Goal: Task Accomplishment & Management: Complete application form

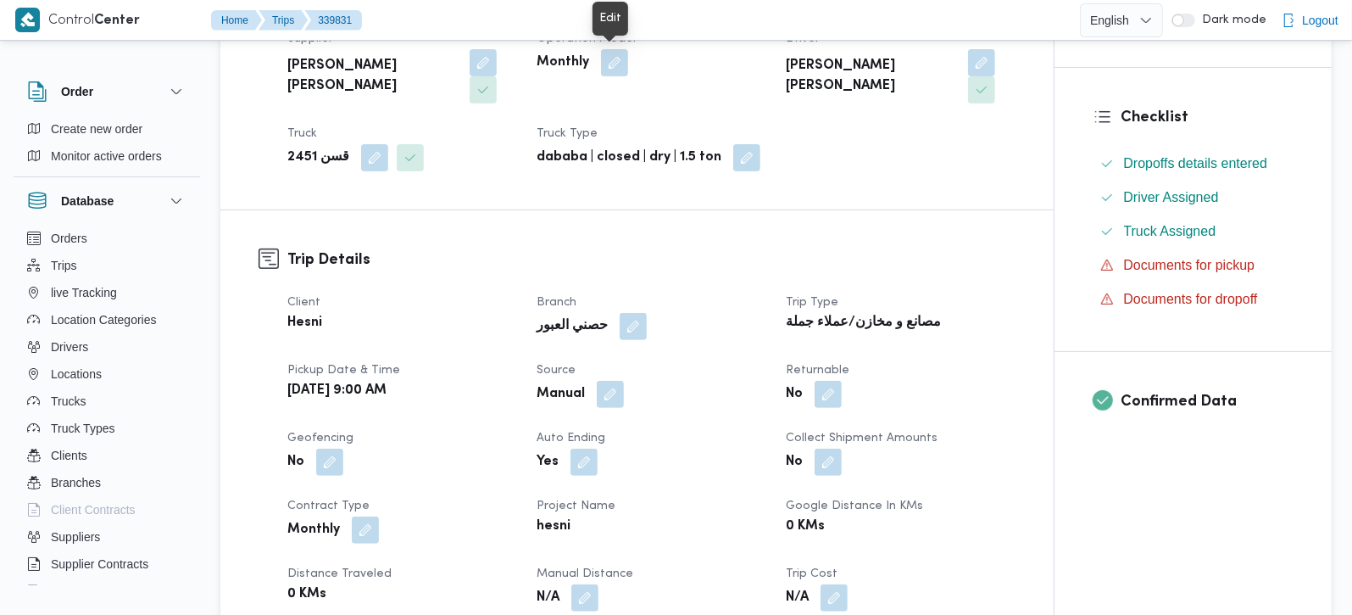
scroll to position [399, 0]
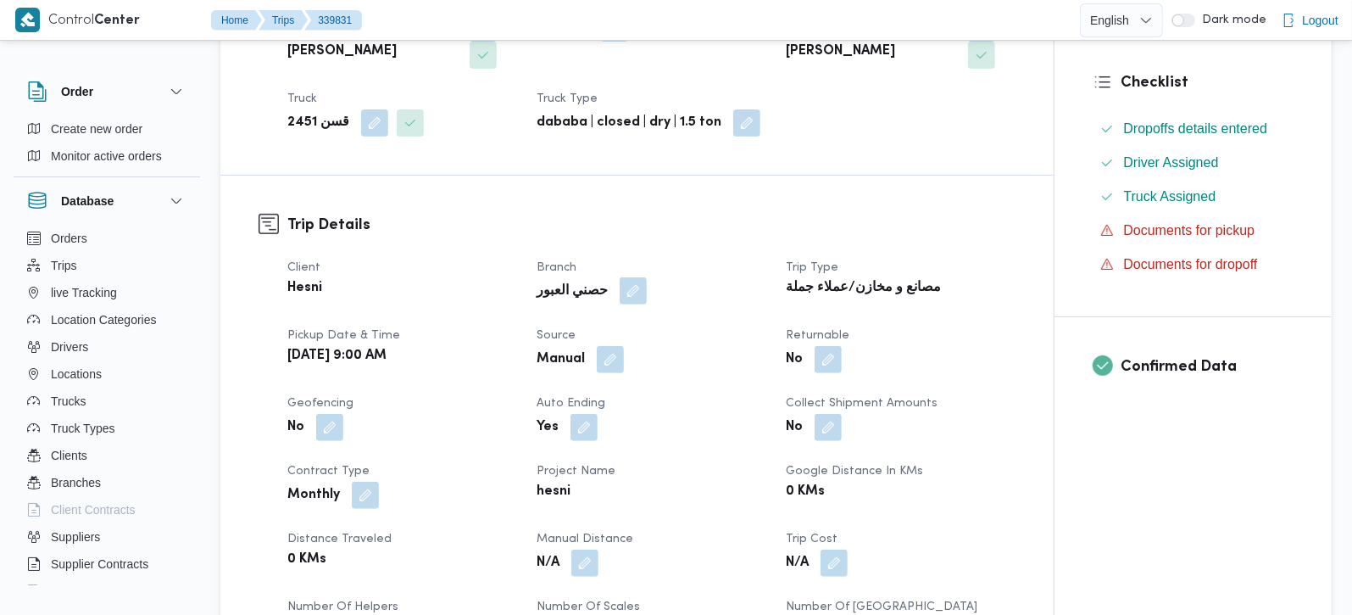
click at [620, 277] on button "button" at bounding box center [633, 290] width 27 height 27
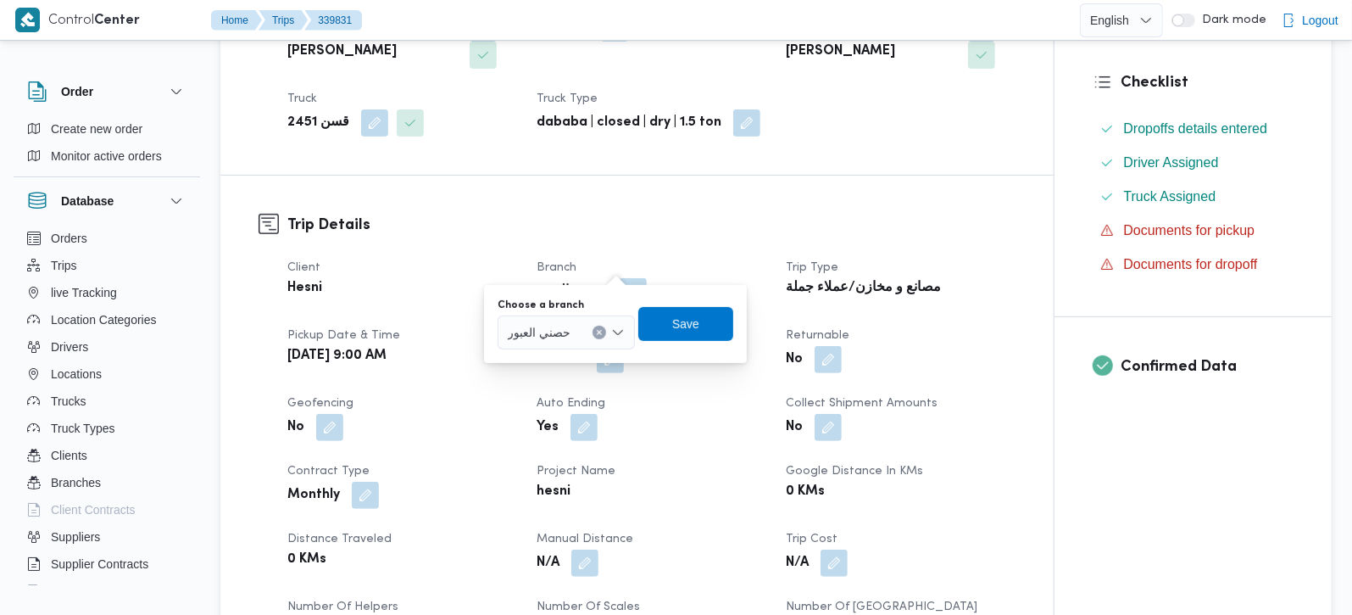
click at [598, 329] on icon "Clear input" at bounding box center [599, 332] width 7 height 7
type input "زهر"
click at [585, 369] on span "حصني الا زهر" at bounding box center [577, 363] width 86 height 20
click at [673, 335] on span "Save" at bounding box center [687, 323] width 95 height 34
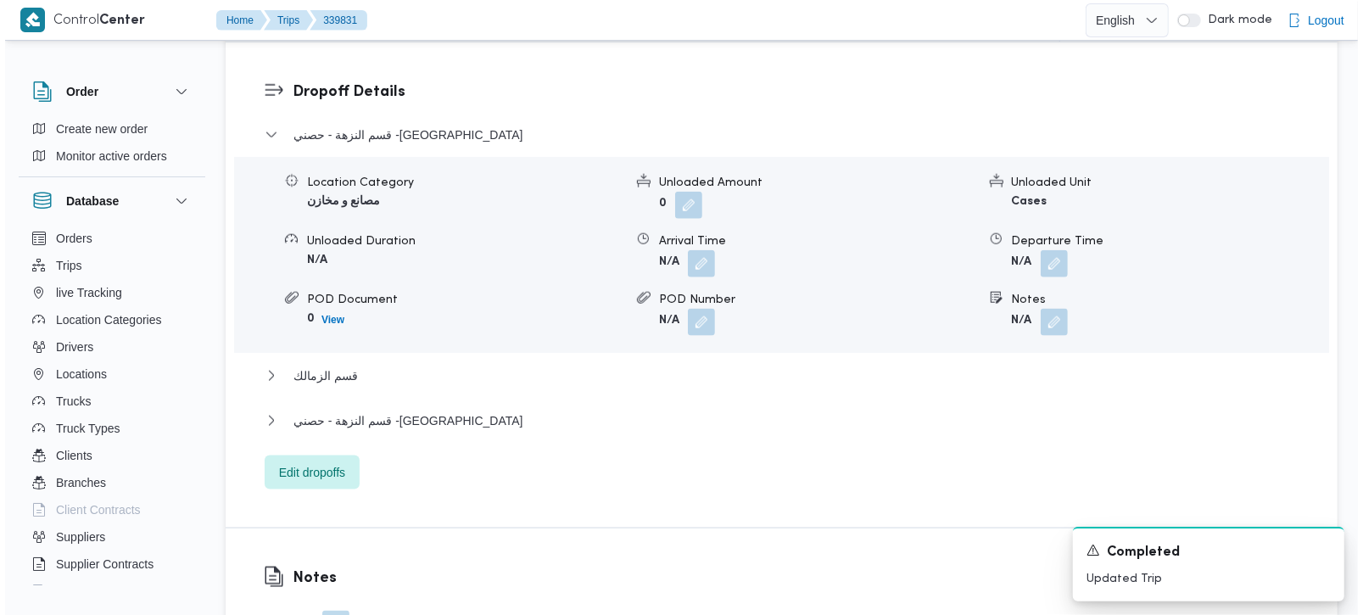
scroll to position [1496, 0]
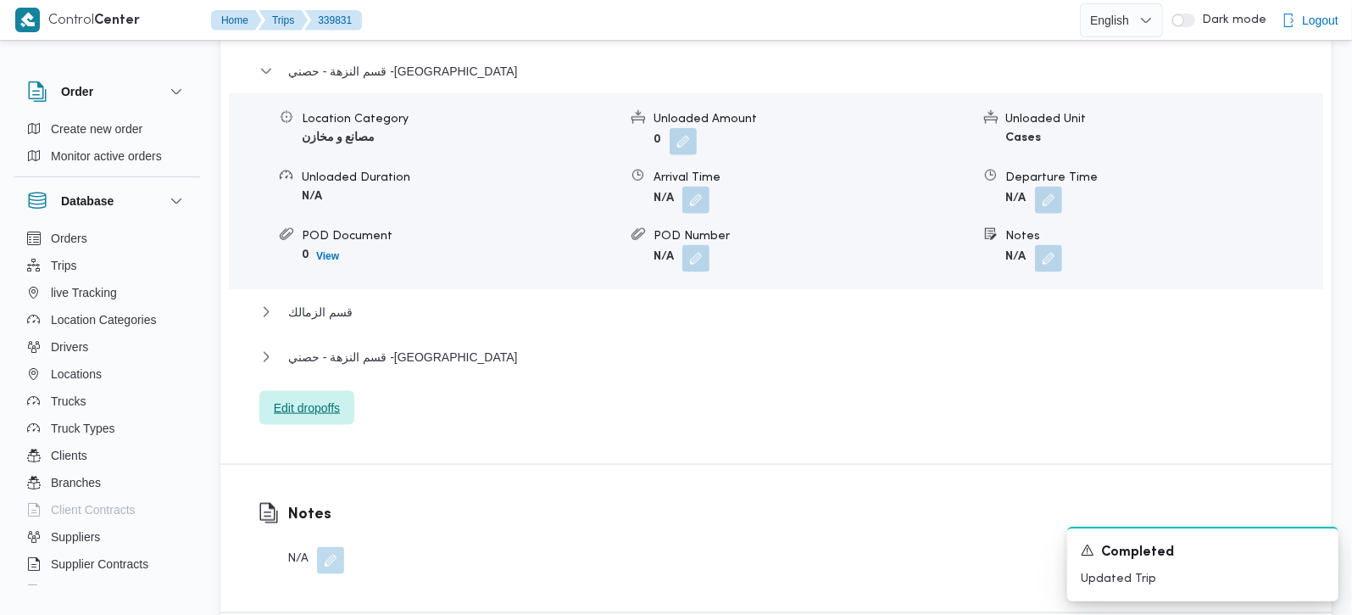
click at [304, 398] on span "Edit dropoffs" at bounding box center [307, 408] width 66 height 20
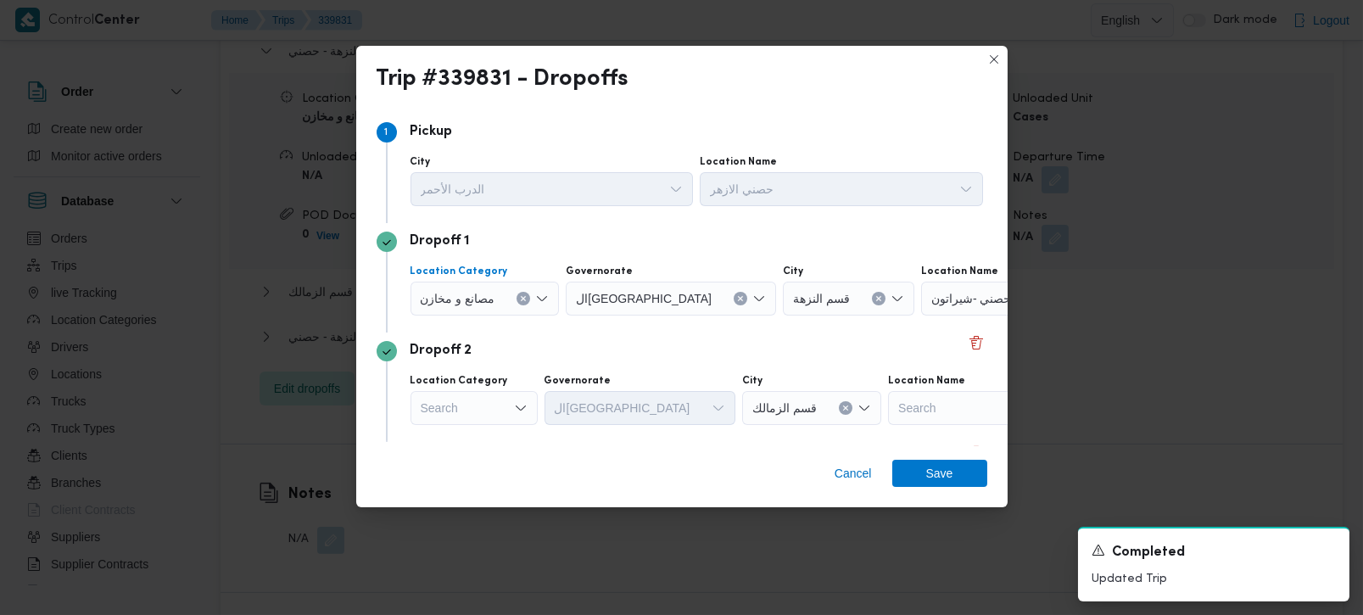
click at [527, 298] on icon "Clear input" at bounding box center [523, 298] width 7 height 7
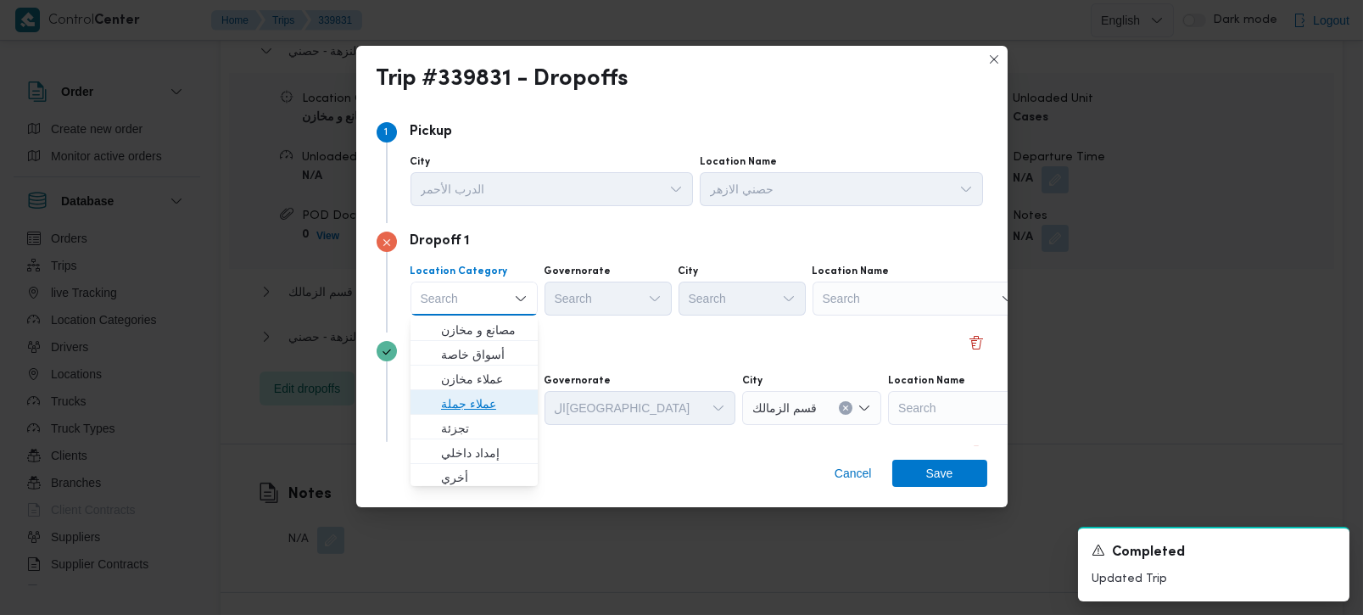
drag, startPoint x: 499, startPoint y: 400, endPoint x: 555, endPoint y: 325, distance: 94.0
click at [499, 400] on span "عملاء جملة" at bounding box center [484, 403] width 86 height 20
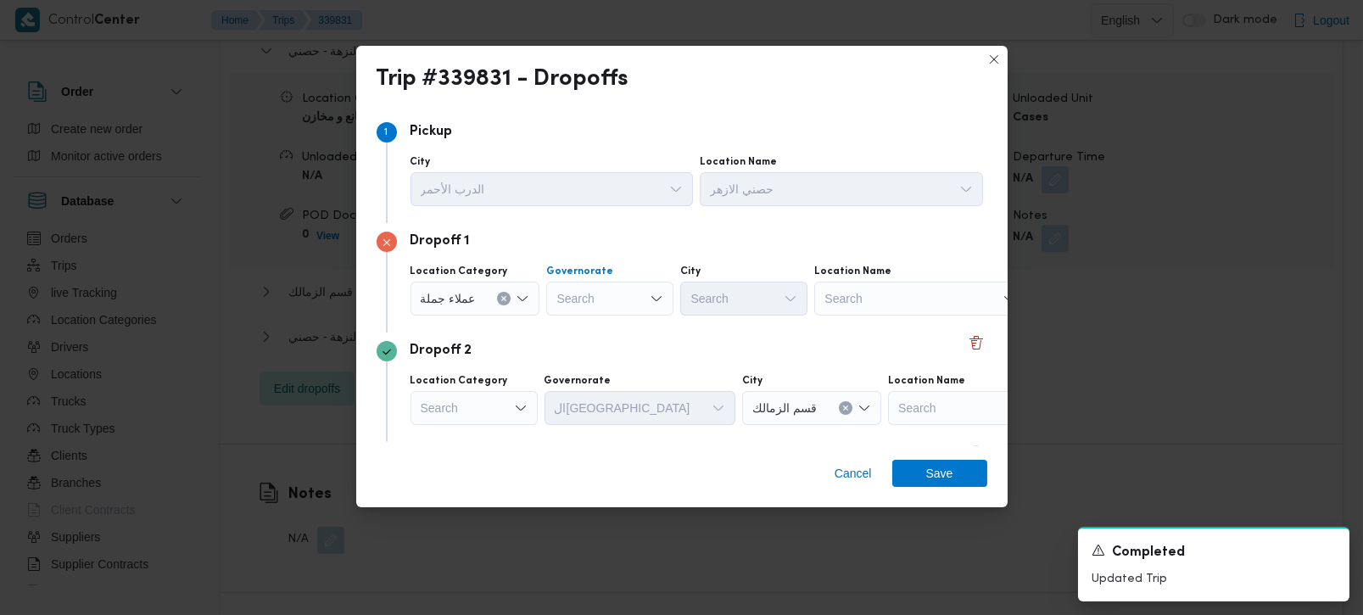
click at [583, 306] on div "Search" at bounding box center [609, 299] width 127 height 34
click at [608, 319] on div "Dropoff 1 Location Category عملاء [GEOGRAPHIC_DATA] رة رة City Search Location …" at bounding box center [681, 277] width 610 height 109
click at [602, 303] on div "رة رة" at bounding box center [609, 299] width 127 height 34
type input "رة"
click at [611, 351] on span "ال[GEOGRAPHIC_DATA]" at bounding box center [618, 354] width 86 height 20
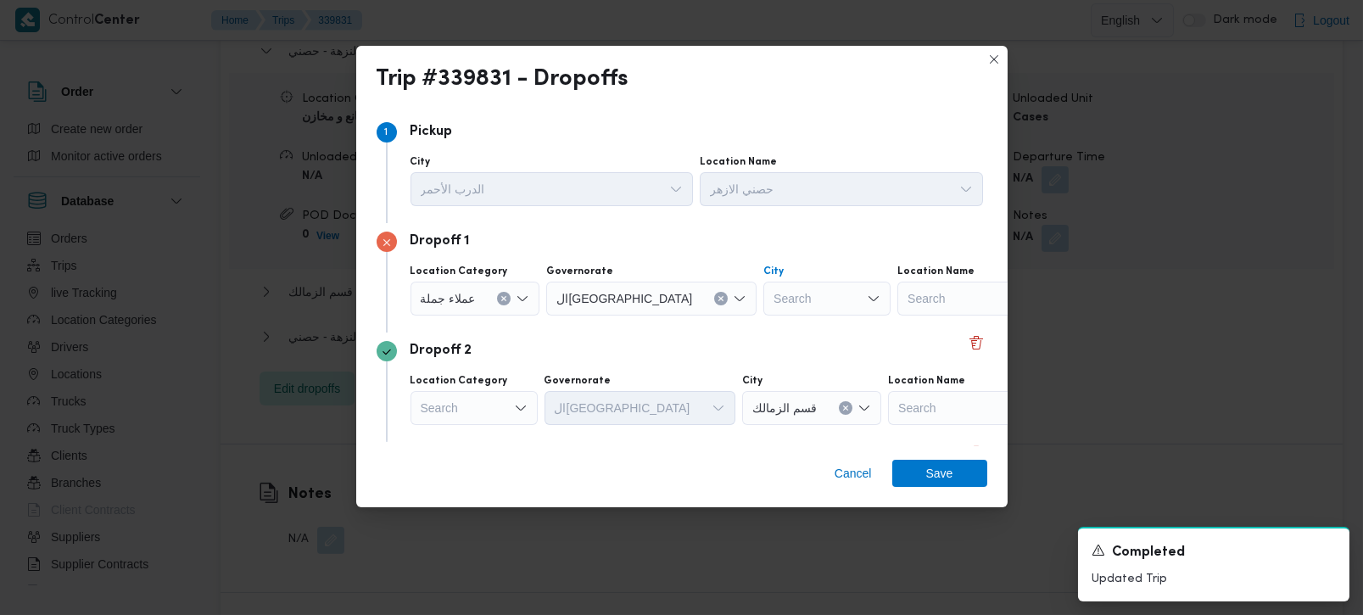
click at [763, 293] on div "Search" at bounding box center [826, 299] width 127 height 34
type input "لام"
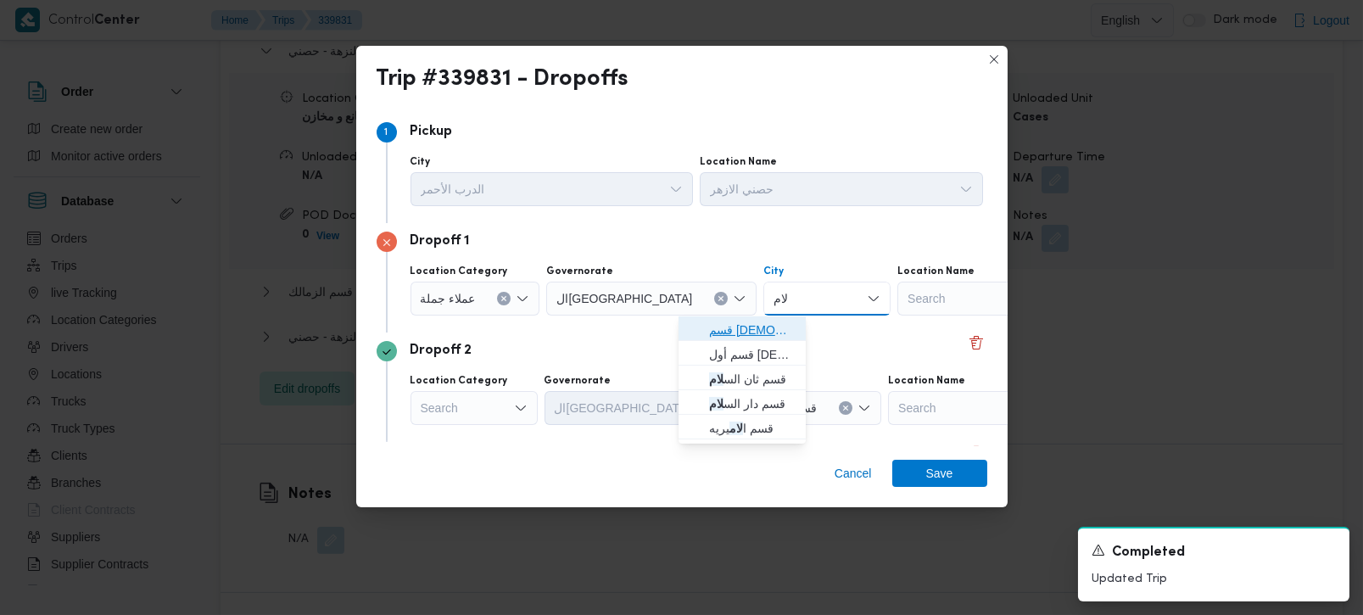
click at [754, 321] on span "قسم الس لام" at bounding box center [752, 330] width 86 height 20
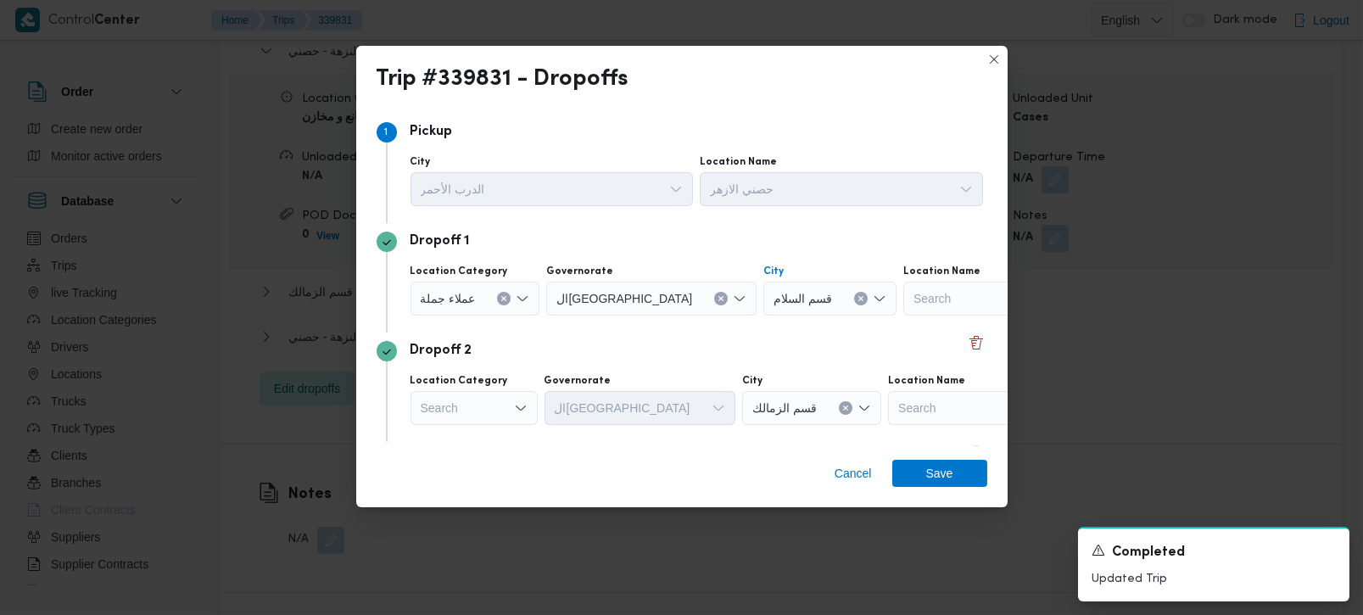
click at [709, 231] on div "Dropoff 1" at bounding box center [681, 241] width 610 height 20
click at [505, 405] on div "Search" at bounding box center [473, 408] width 127 height 34
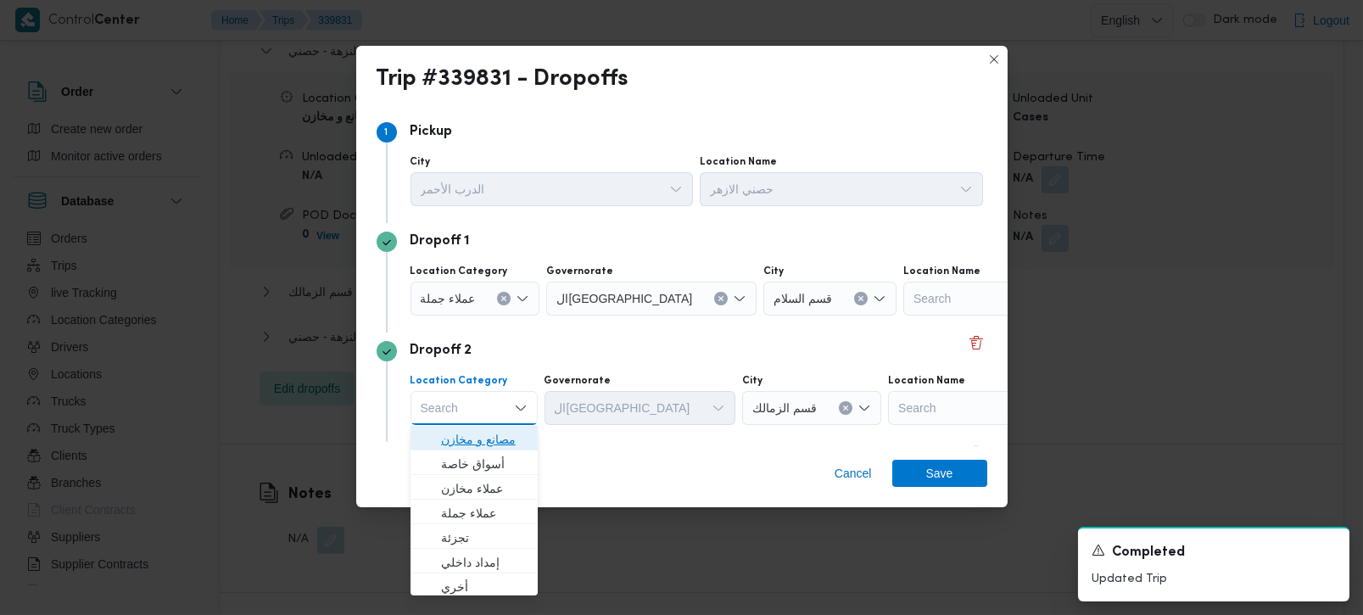
click at [498, 433] on span "مصانع و مخازن" at bounding box center [484, 439] width 86 height 20
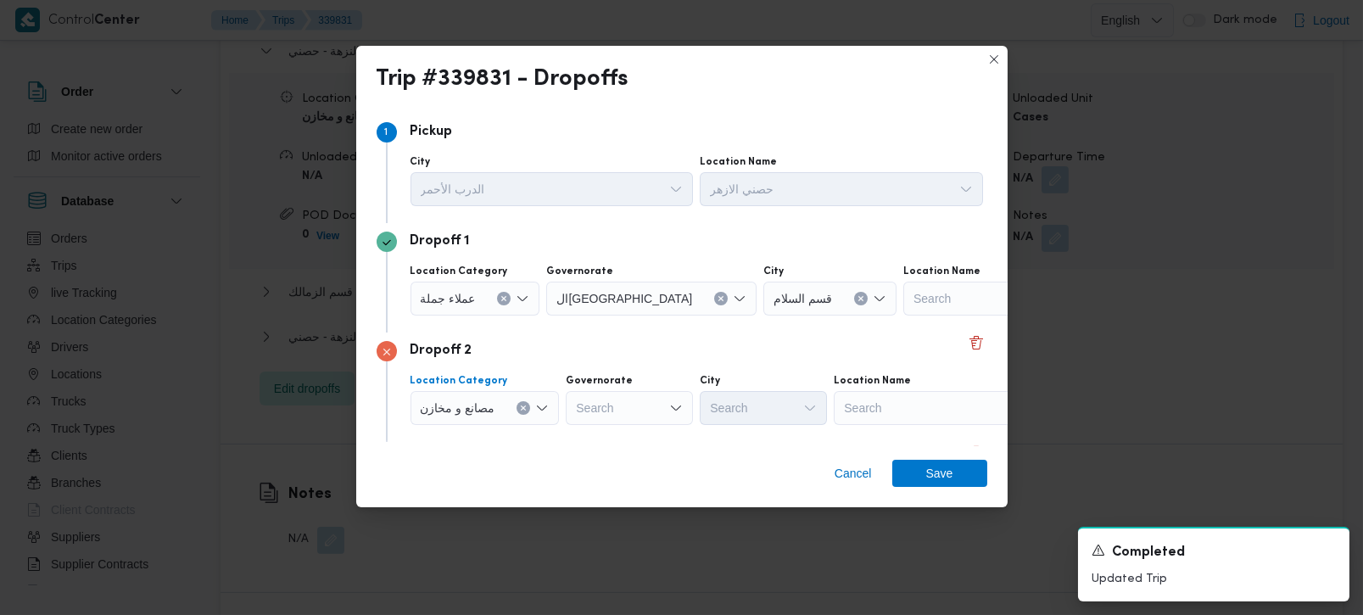
click at [523, 403] on button "Clear input" at bounding box center [523, 408] width 14 height 14
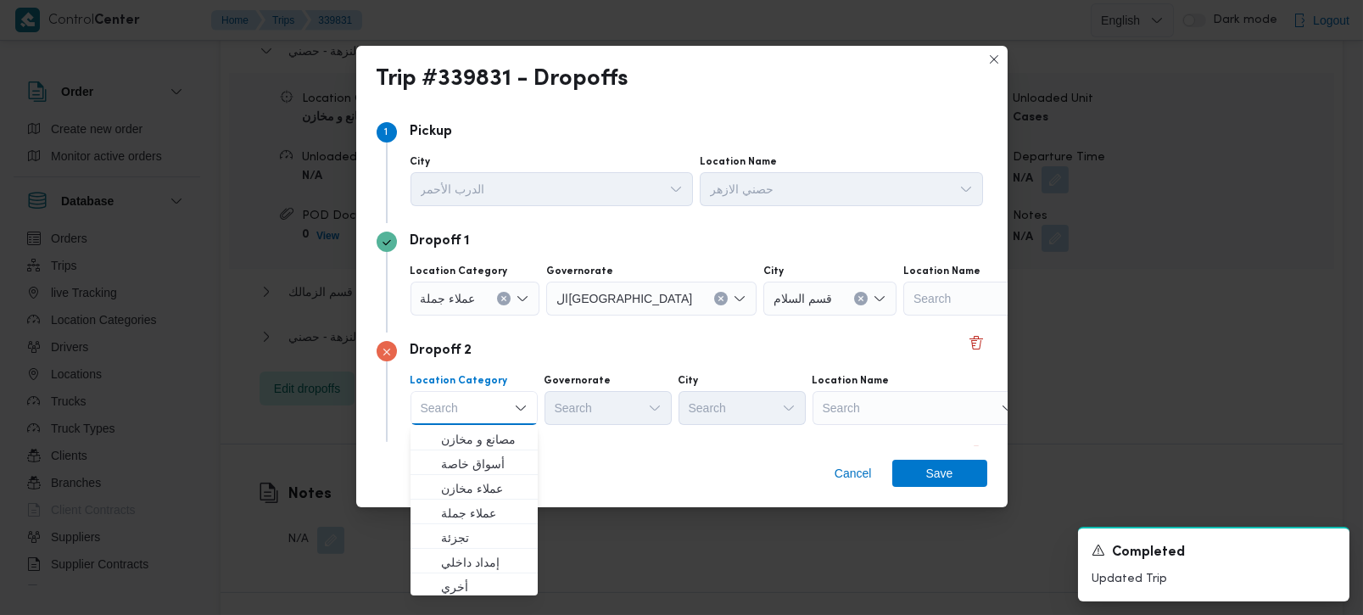
click at [872, 416] on div "Search" at bounding box center [918, 408] width 212 height 34
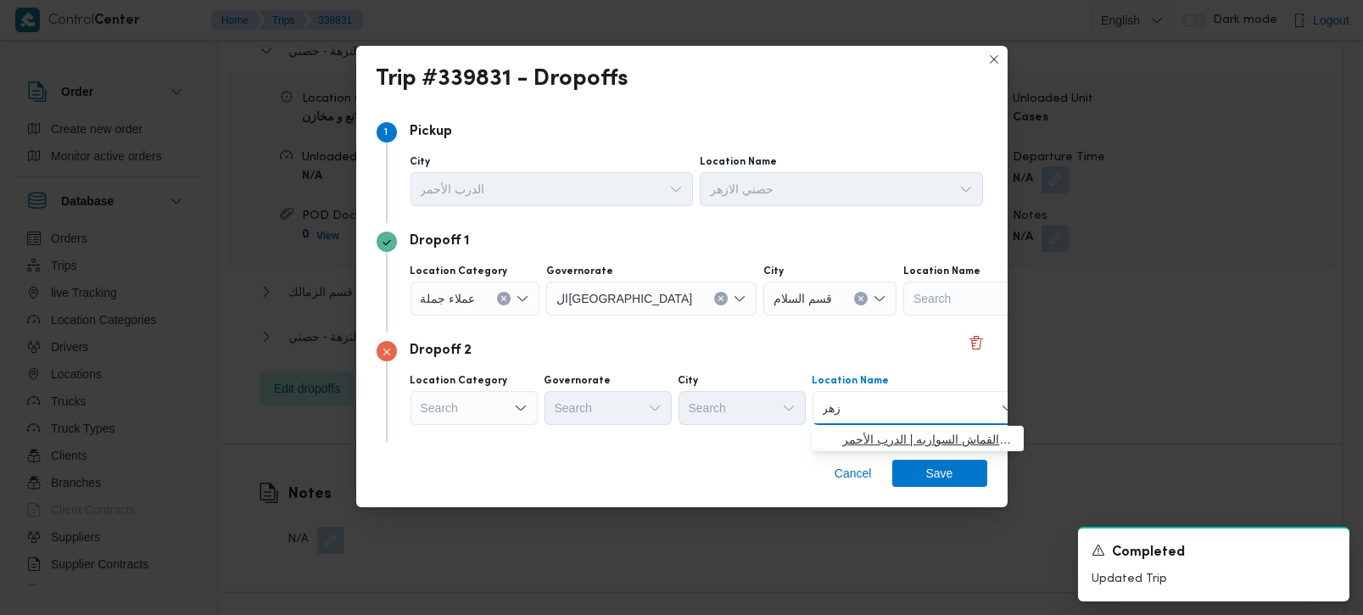
type input "زهر"
click at [883, 445] on span "حصني الا زهر | سوق الازهر كل انواع القماش السواريه | الدرب الأحمر" at bounding box center [927, 439] width 171 height 20
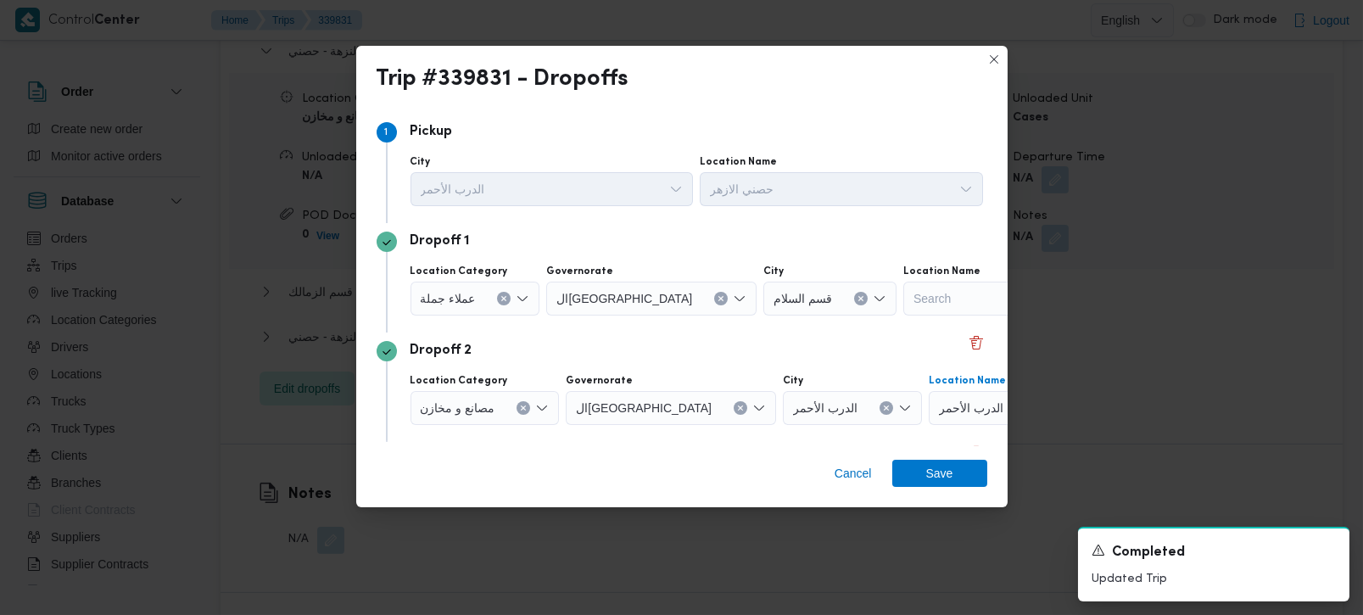
click at [741, 348] on div "Dropoff 2" at bounding box center [681, 351] width 610 height 20
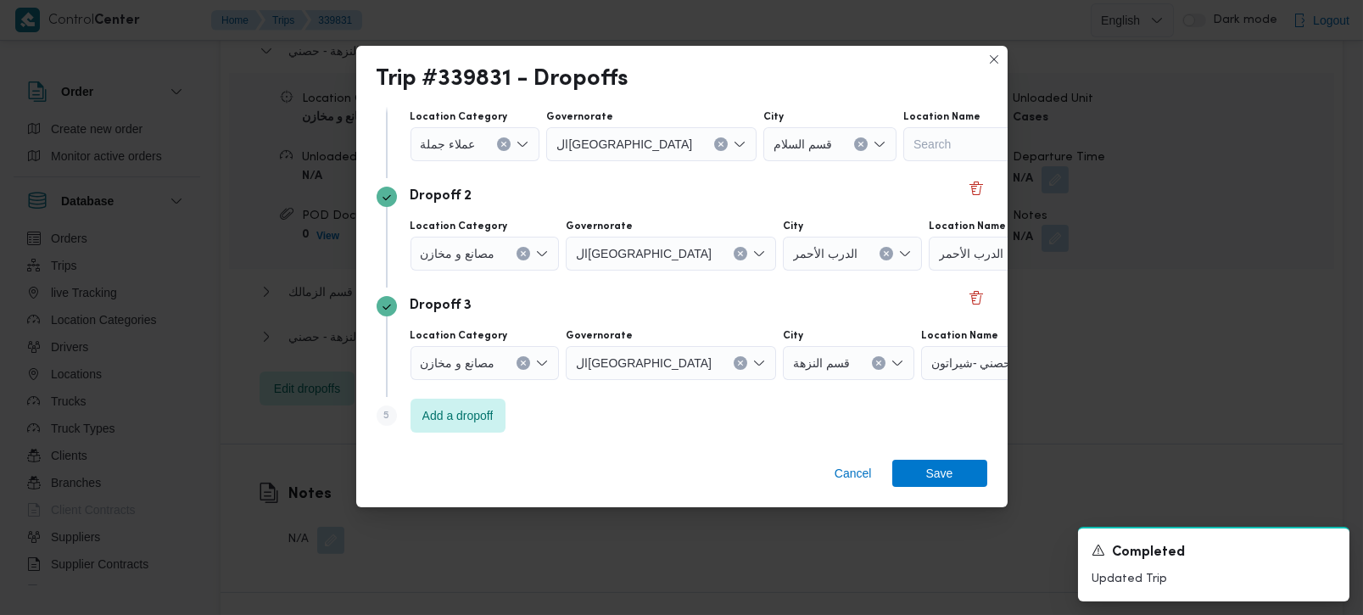
scroll to position [155, 0]
click at [529, 362] on button "Clear input" at bounding box center [523, 362] width 14 height 14
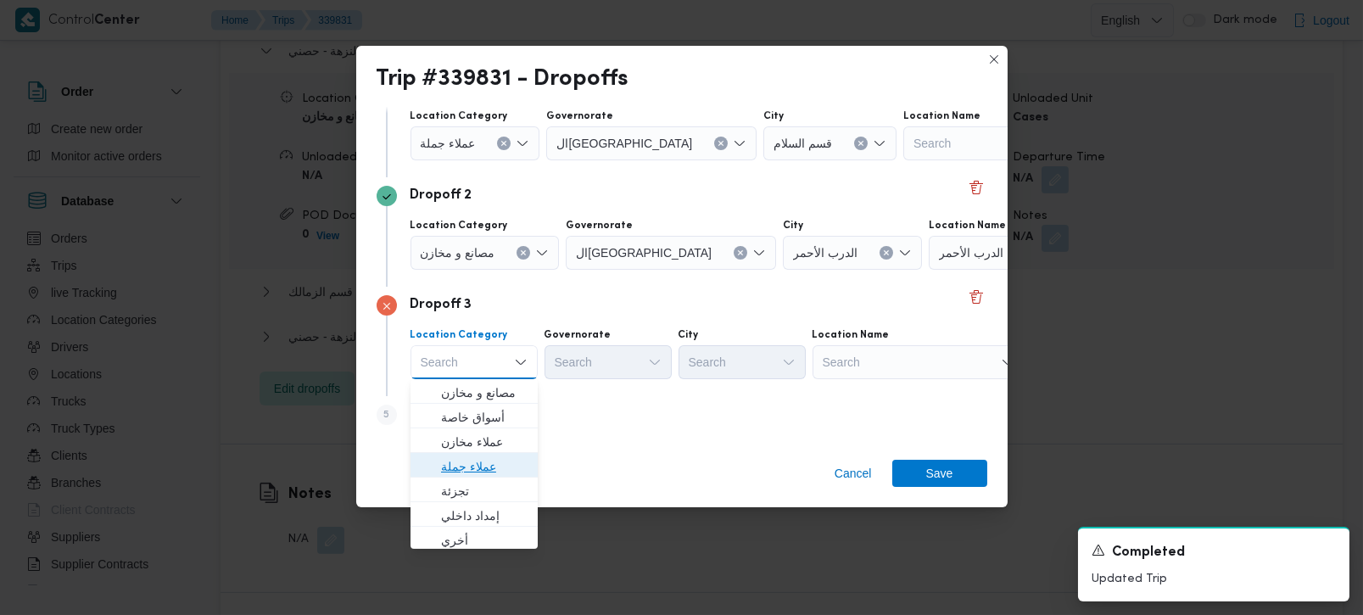
click at [484, 460] on span "عملاء جملة" at bounding box center [484, 466] width 86 height 20
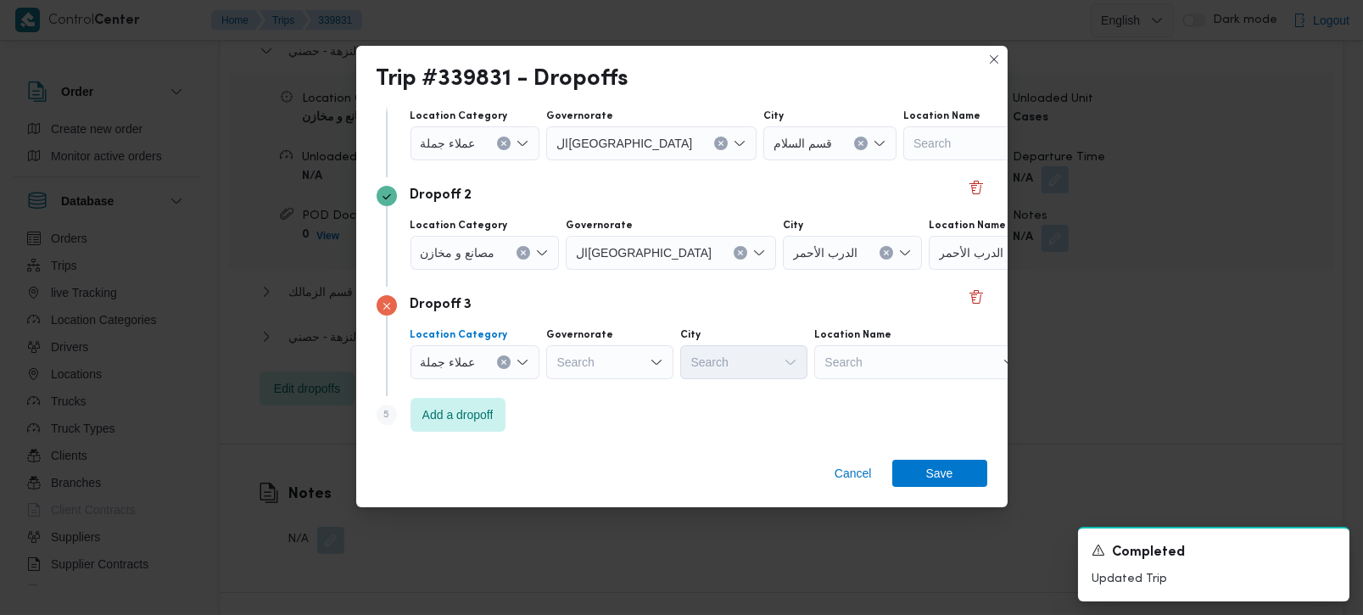
click at [583, 365] on div "Search" at bounding box center [609, 362] width 127 height 34
type input "رة"
click at [596, 414] on span "القاه رة" at bounding box center [618, 417] width 86 height 20
click at [705, 380] on div "Location Category عملاء [GEOGRAPHIC_DATA] ال[GEOGRAPHIC_DATA] City Search Locat…" at bounding box center [696, 354] width 579 height 58
click at [763, 372] on div "Search" at bounding box center [826, 362] width 127 height 34
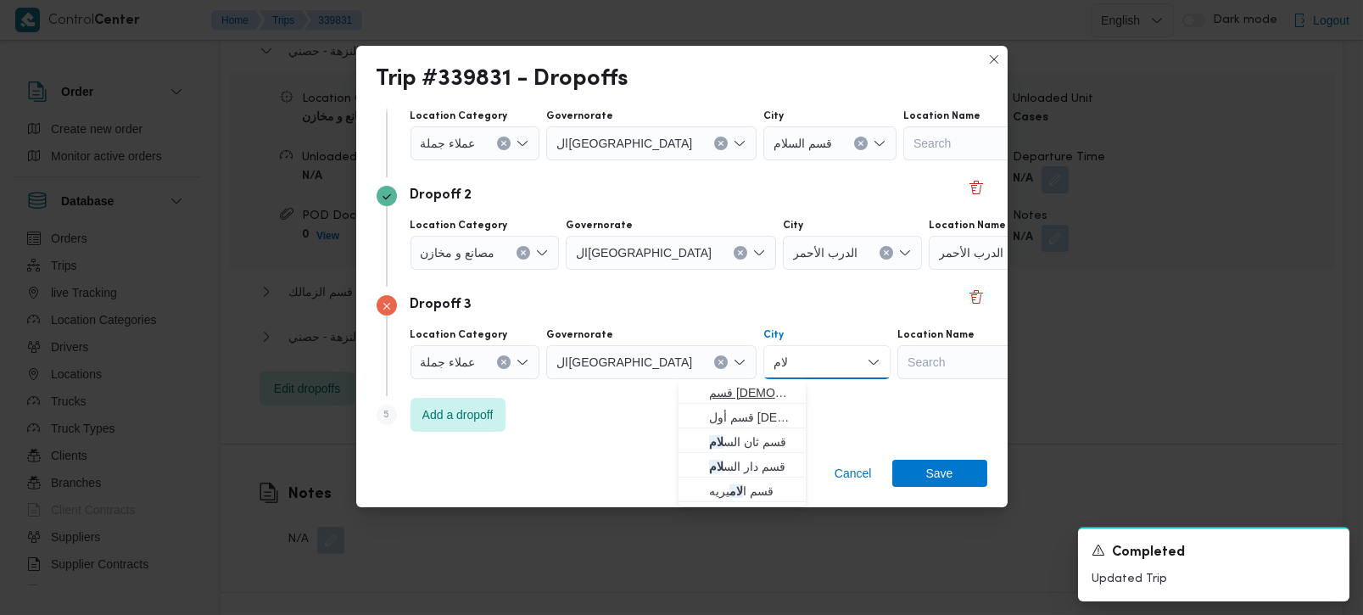
type input "لام"
click at [721, 382] on span "قسم الس لام" at bounding box center [752, 392] width 86 height 20
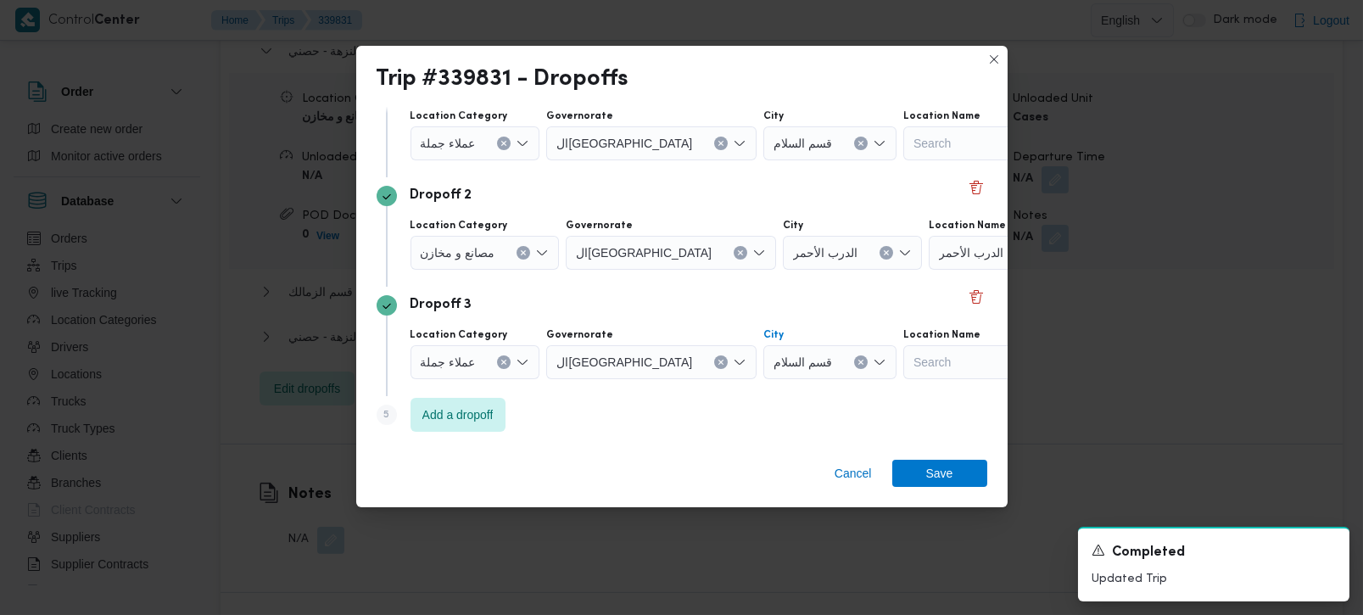
click at [700, 409] on div "Step 5 is disabled 5 Add a dropoff" at bounding box center [681, 418] width 610 height 44
click at [483, 419] on span "Add a dropoff" at bounding box center [457, 414] width 71 height 20
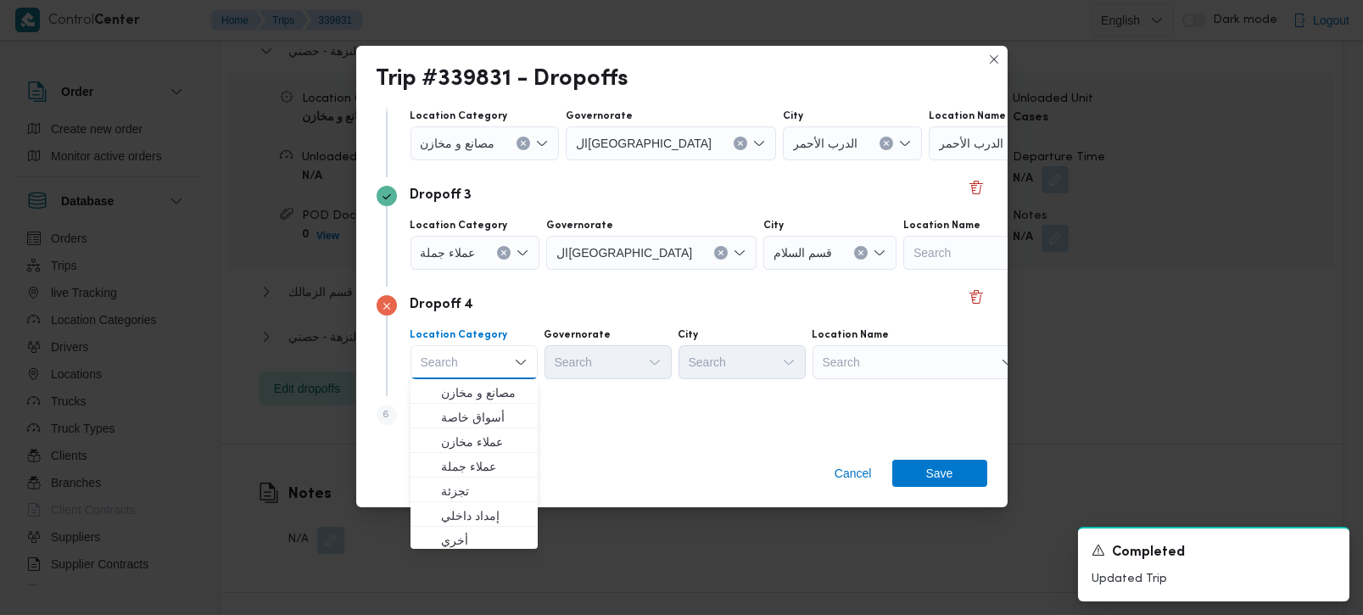
click at [902, 366] on div "Search" at bounding box center [918, 362] width 212 height 34
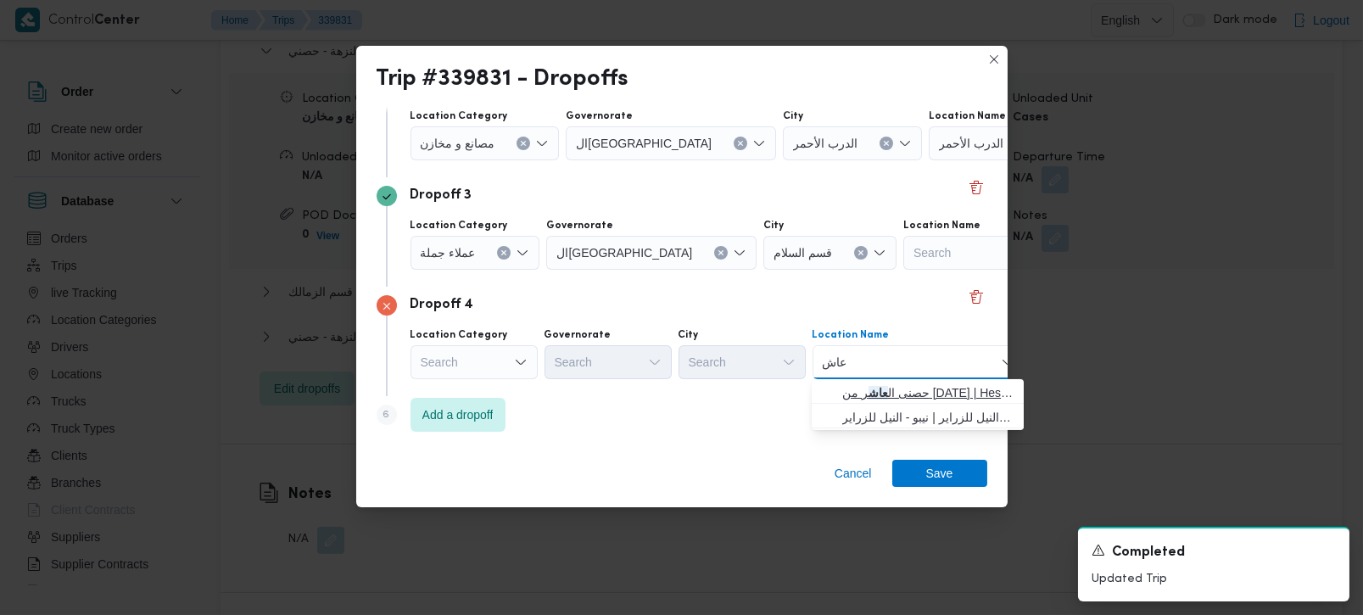
type input "عاش"
click at [890, 397] on span "حصنى ال عاش ر من [DATE] | Hesni Textiles Factory | جزء من مدينة العاشر-مجاورات" at bounding box center [927, 392] width 171 height 20
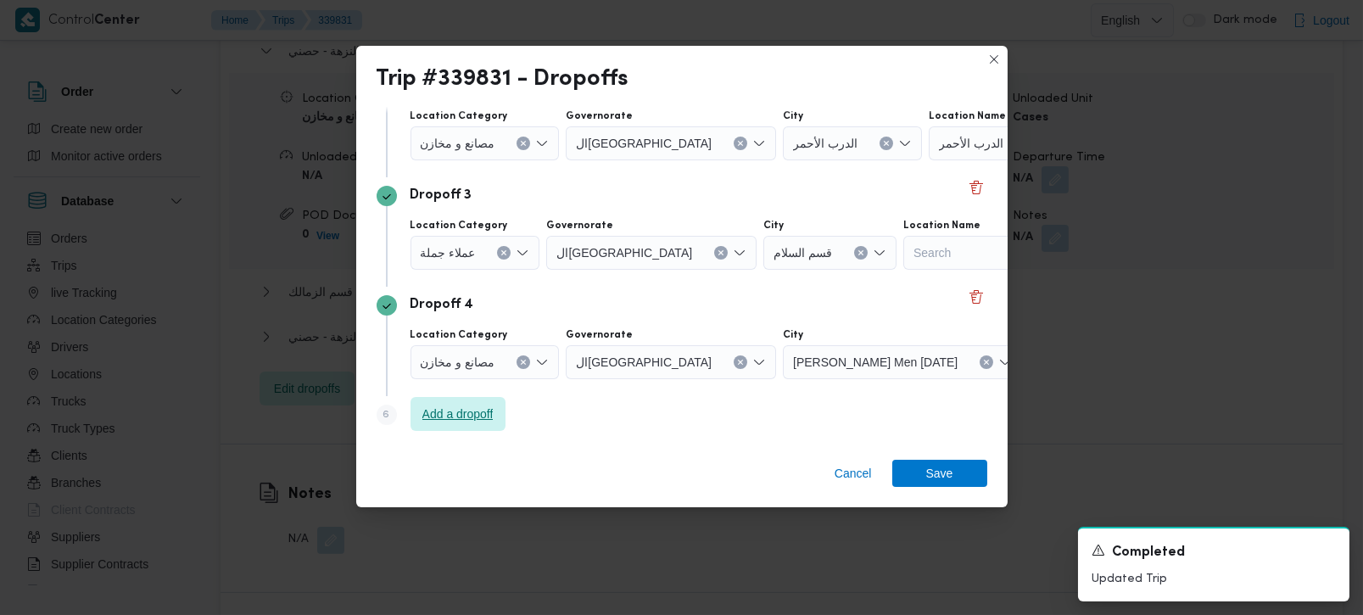
click at [493, 422] on span "Add a dropoff" at bounding box center [457, 414] width 71 height 20
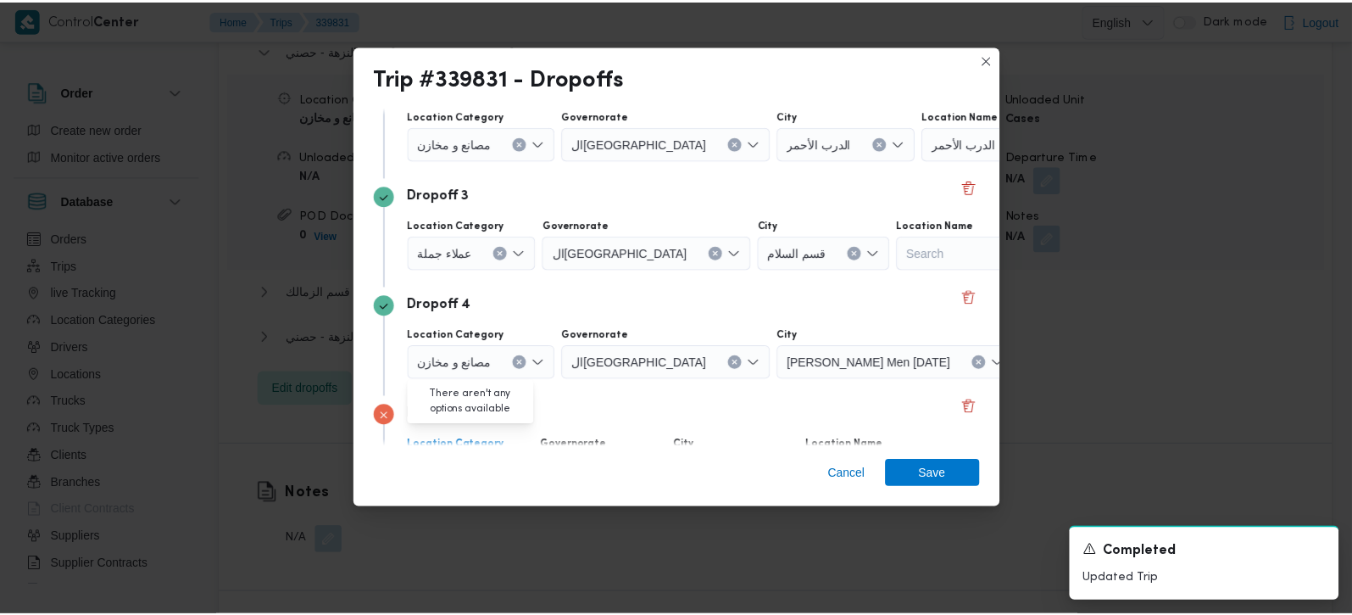
scroll to position [374, 0]
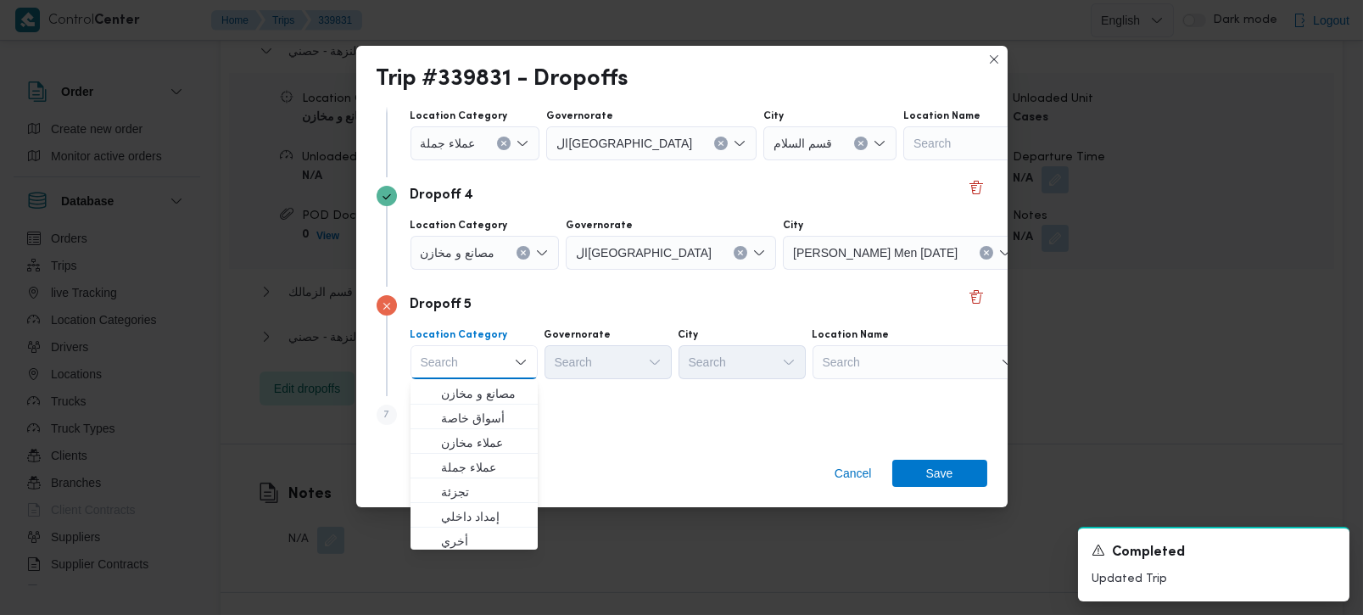
click at [861, 371] on div "Search" at bounding box center [918, 362] width 212 height 34
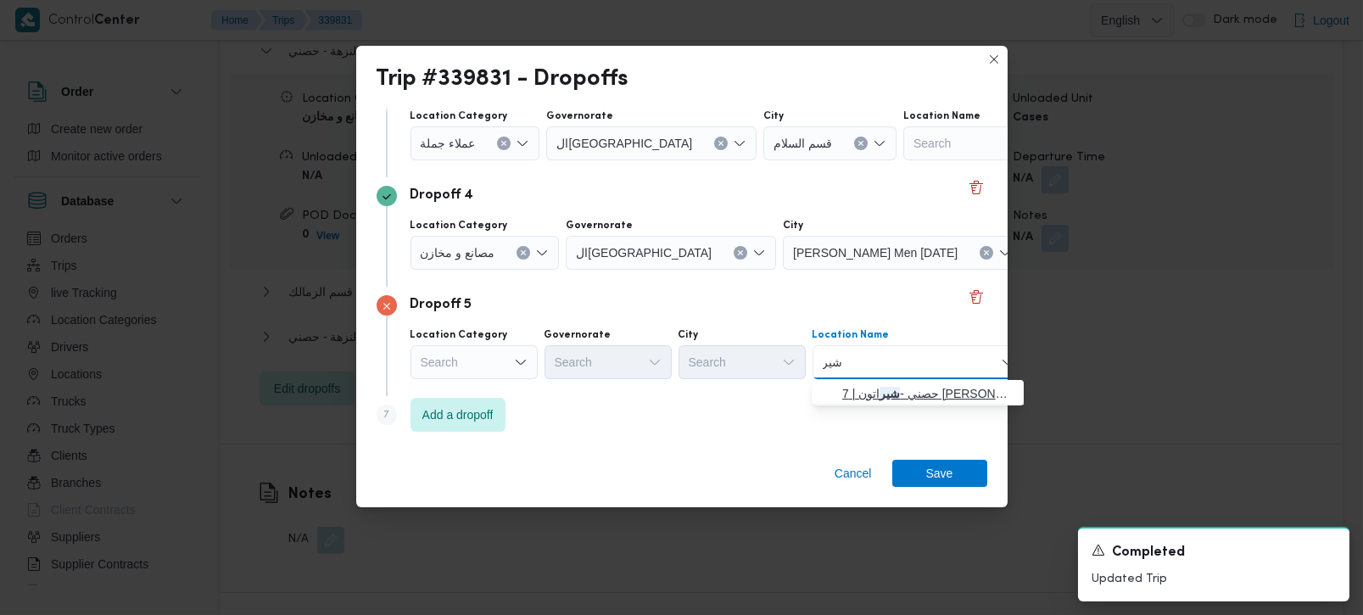
type input "شير"
click at [937, 388] on span "حصني - [PERSON_NAME] | 7 [PERSON_NAME] | شيراتون المطار" at bounding box center [927, 393] width 171 height 20
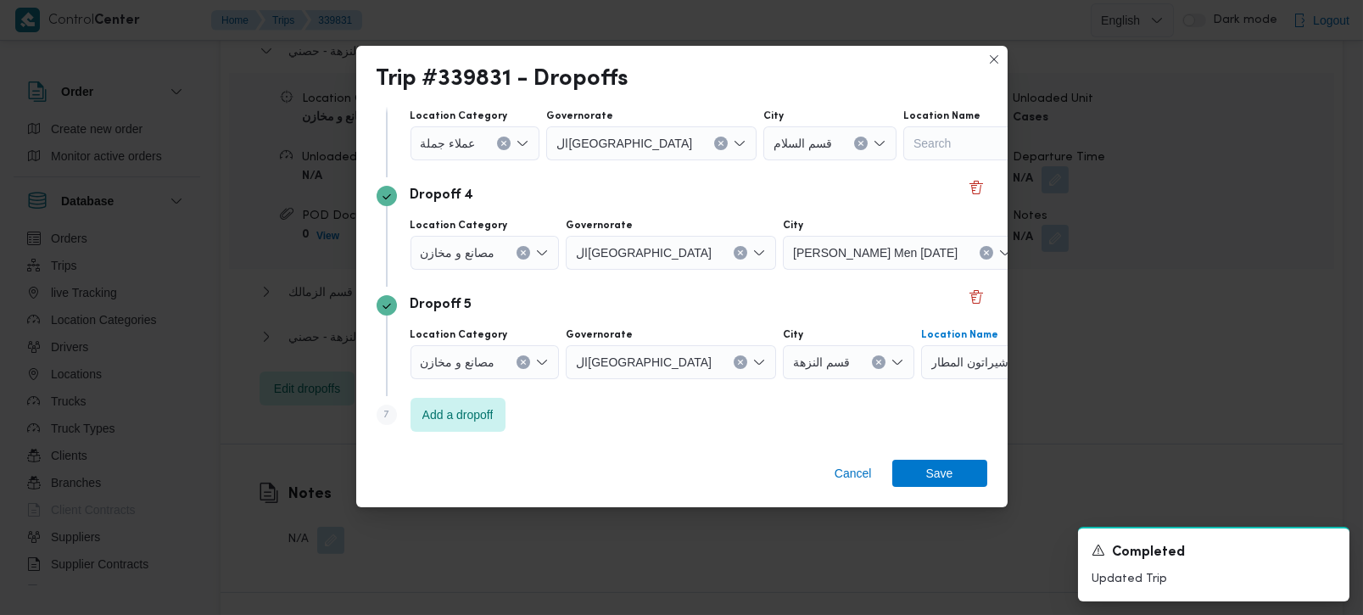
click at [923, 451] on div "Cancel Save" at bounding box center [681, 476] width 651 height 61
click at [934, 472] on span "Save" at bounding box center [939, 472] width 27 height 27
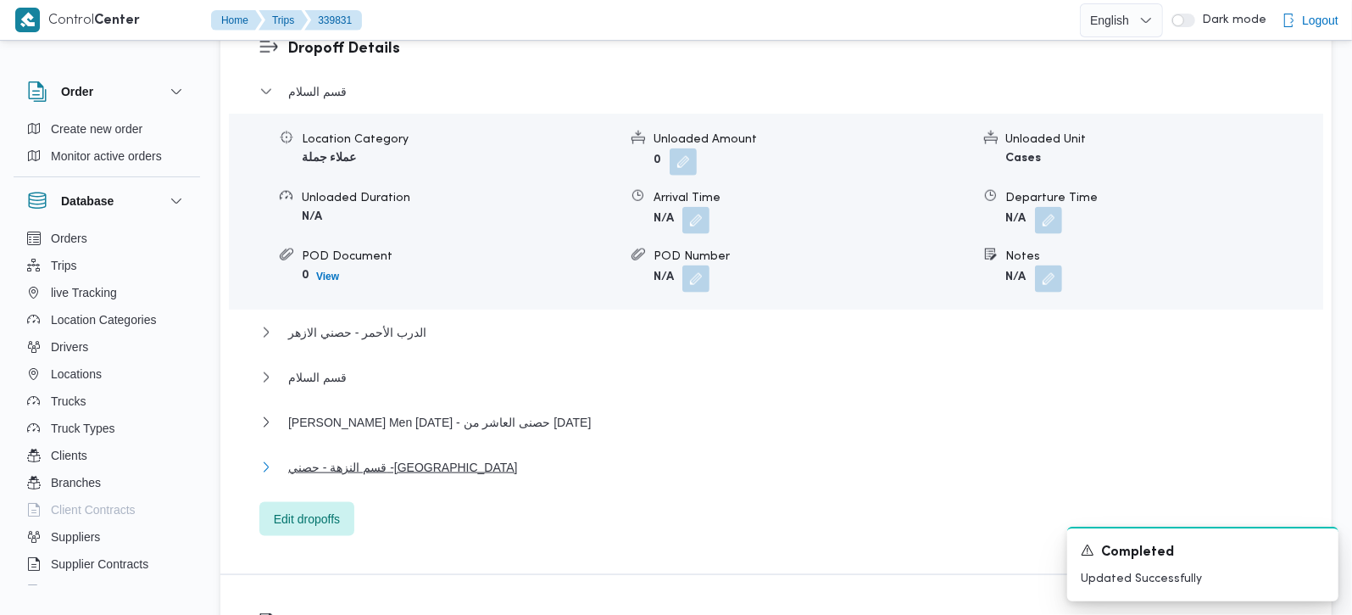
click at [404, 457] on span "قسم النزهة - حصني -[GEOGRAPHIC_DATA]" at bounding box center [403, 467] width 230 height 20
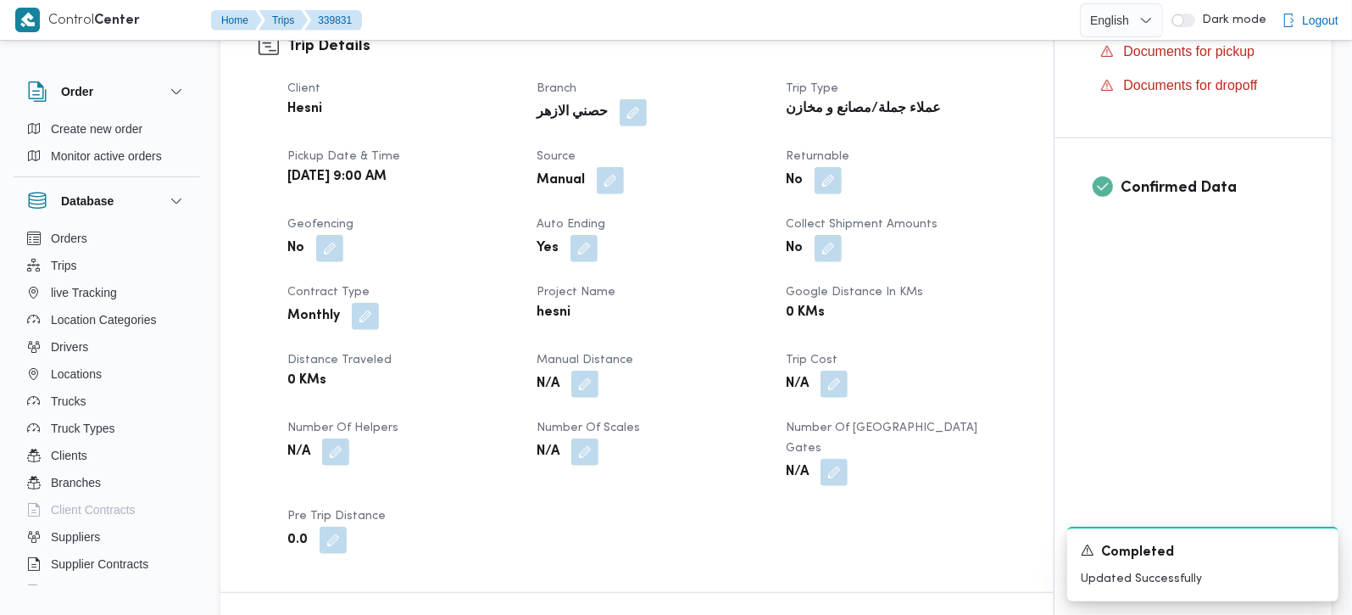
scroll to position [99, 0]
